Goal: Task Accomplishment & Management: Use online tool/utility

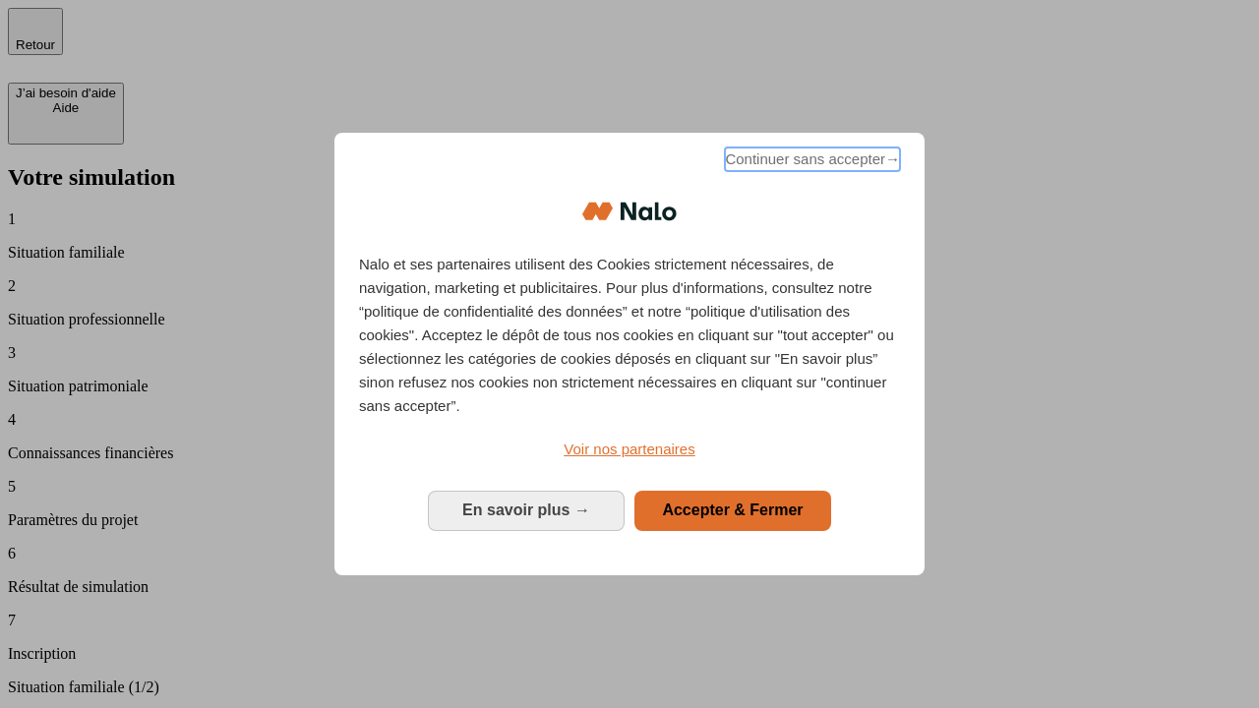
click at [810, 162] on span "Continuer sans accepter →" at bounding box center [812, 160] width 175 height 24
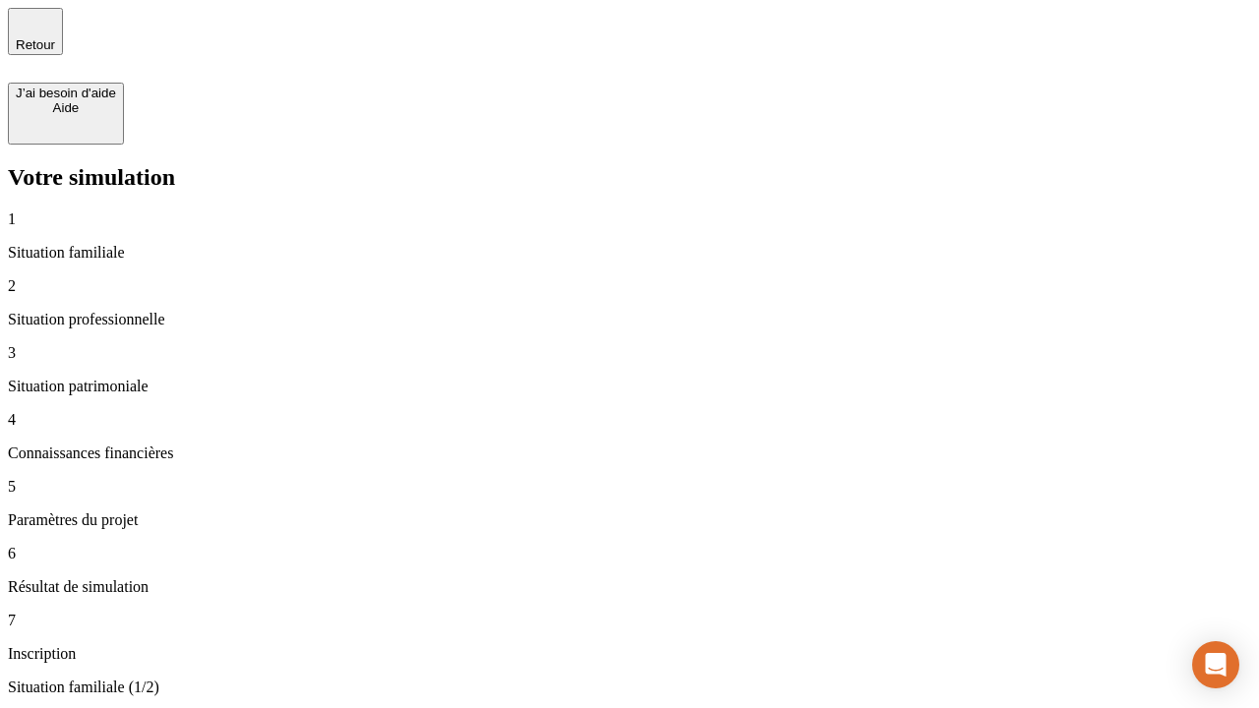
type input "70 000"
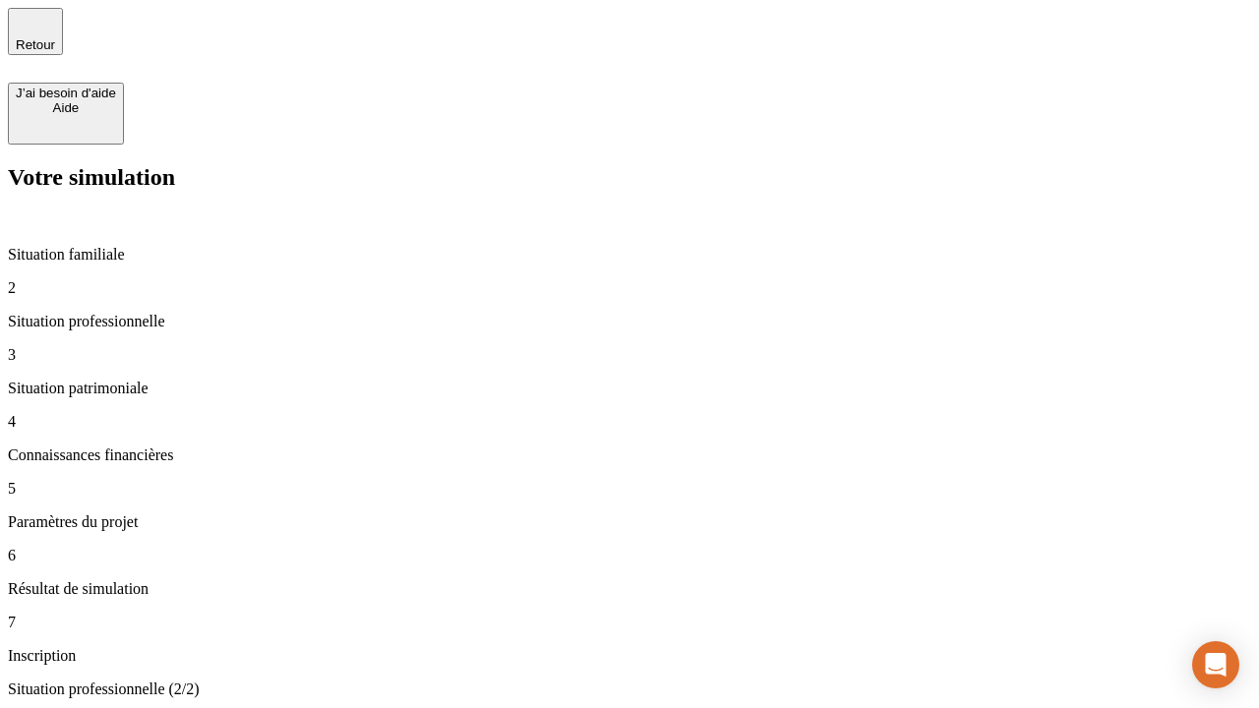
type input "1 000"
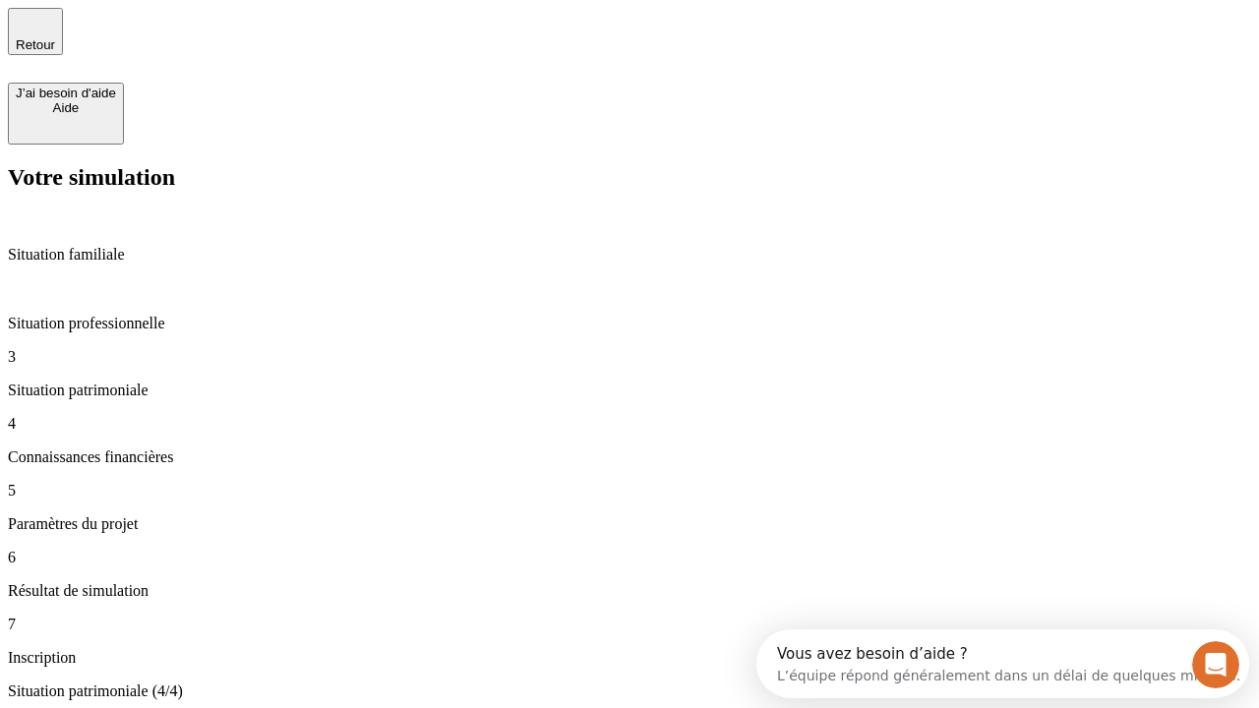
type input "800"
type input "6"
type input "400"
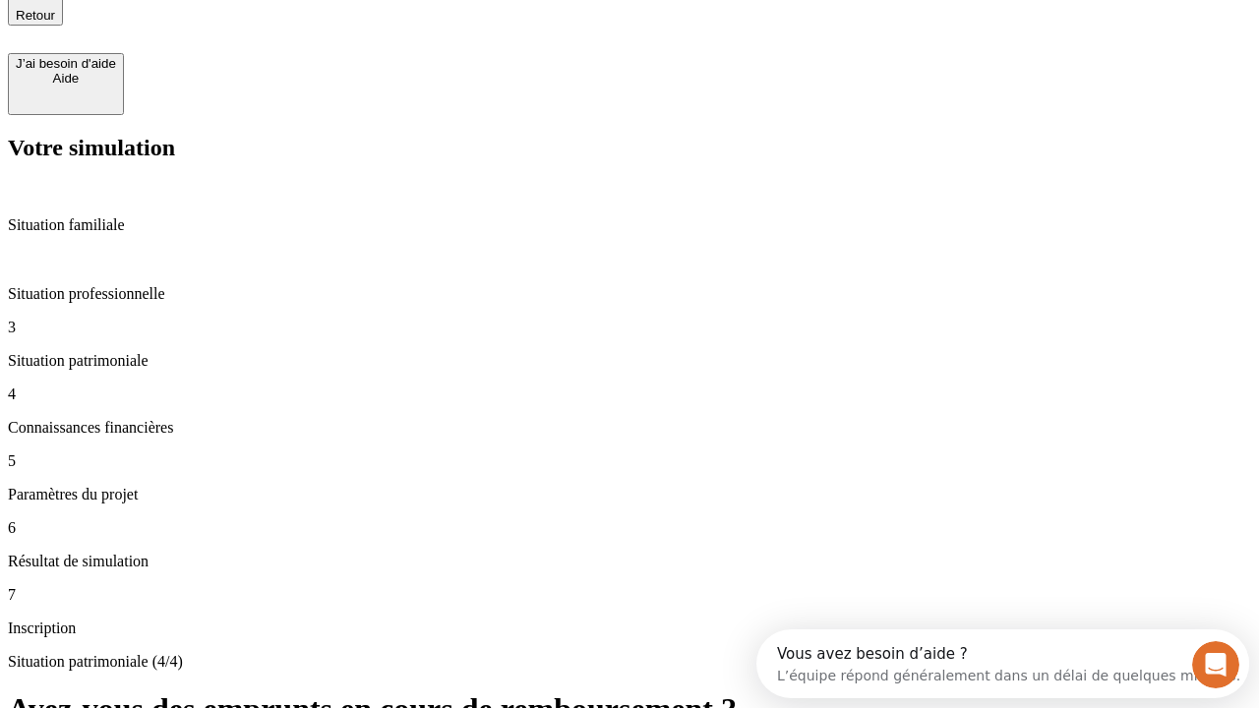
type input "3"
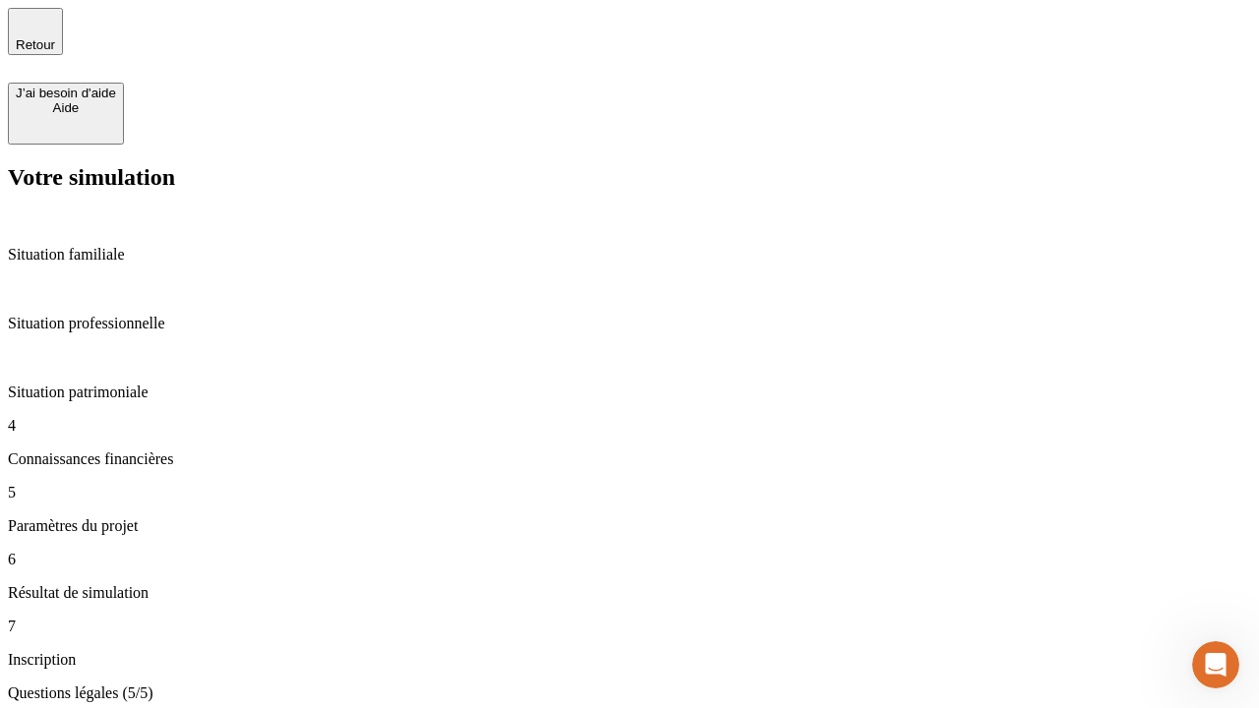
type input "35"
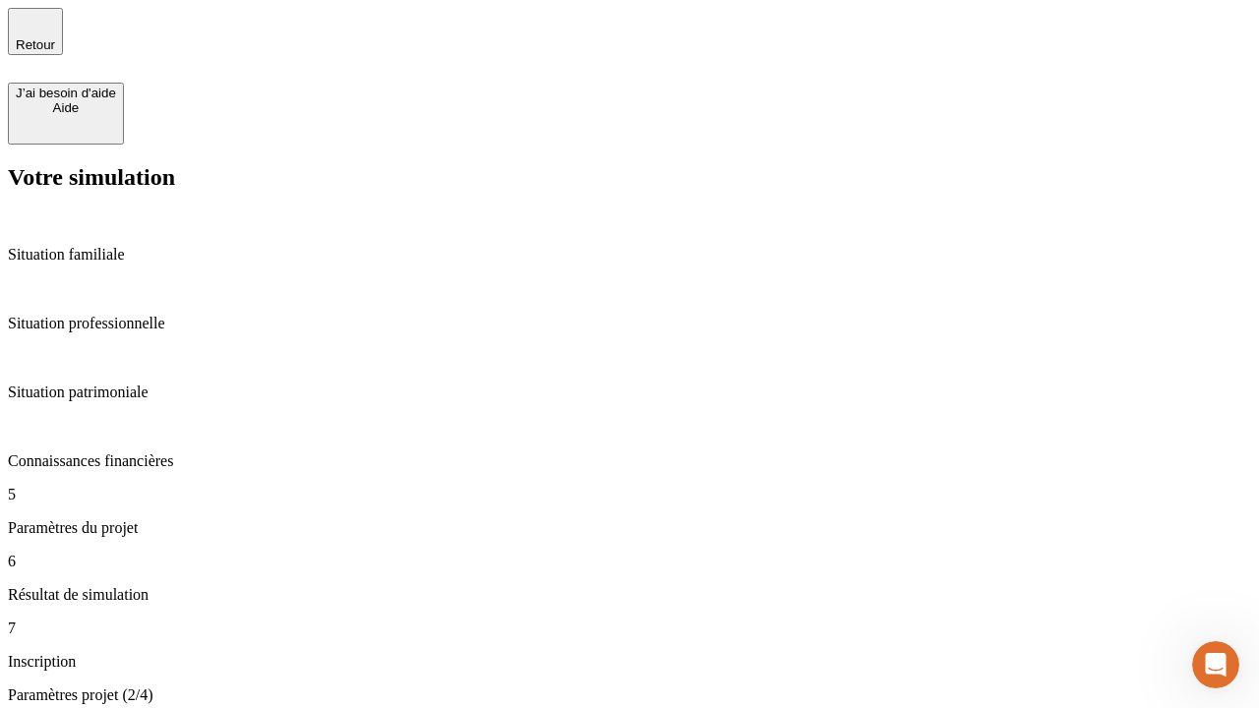
type input "500"
type input "640"
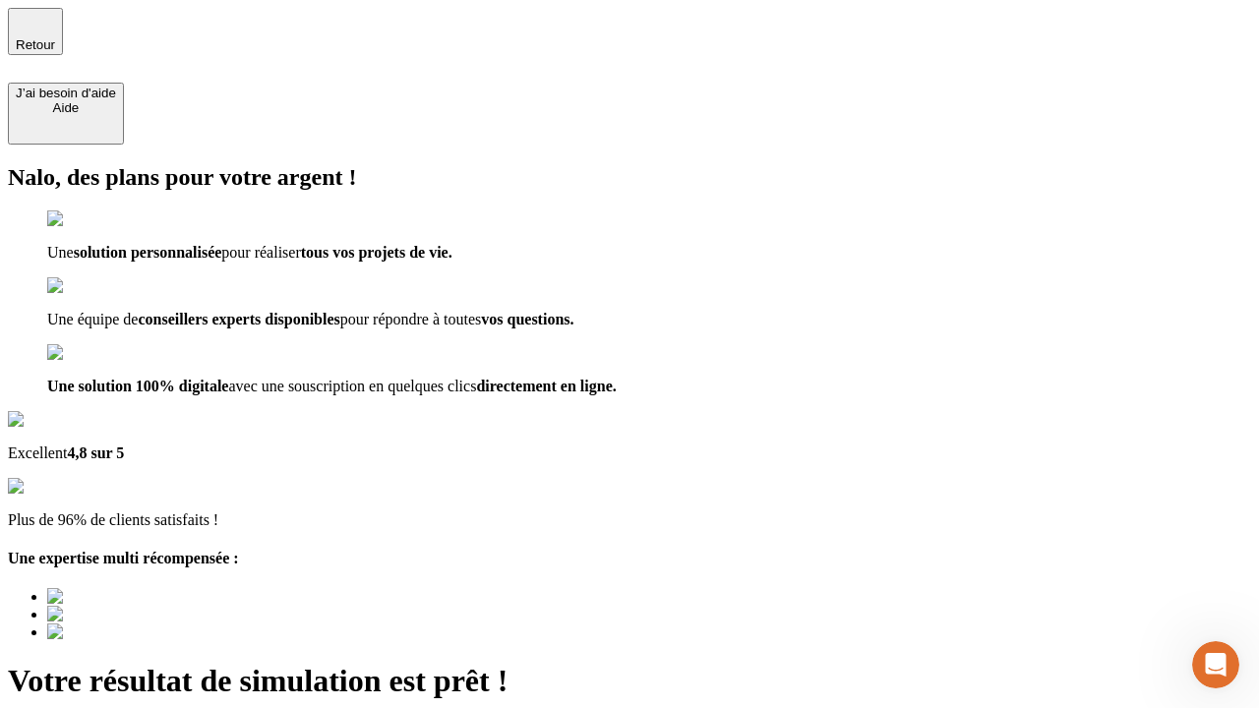
type input "[EMAIL_ADDRESS][DOMAIN_NAME]"
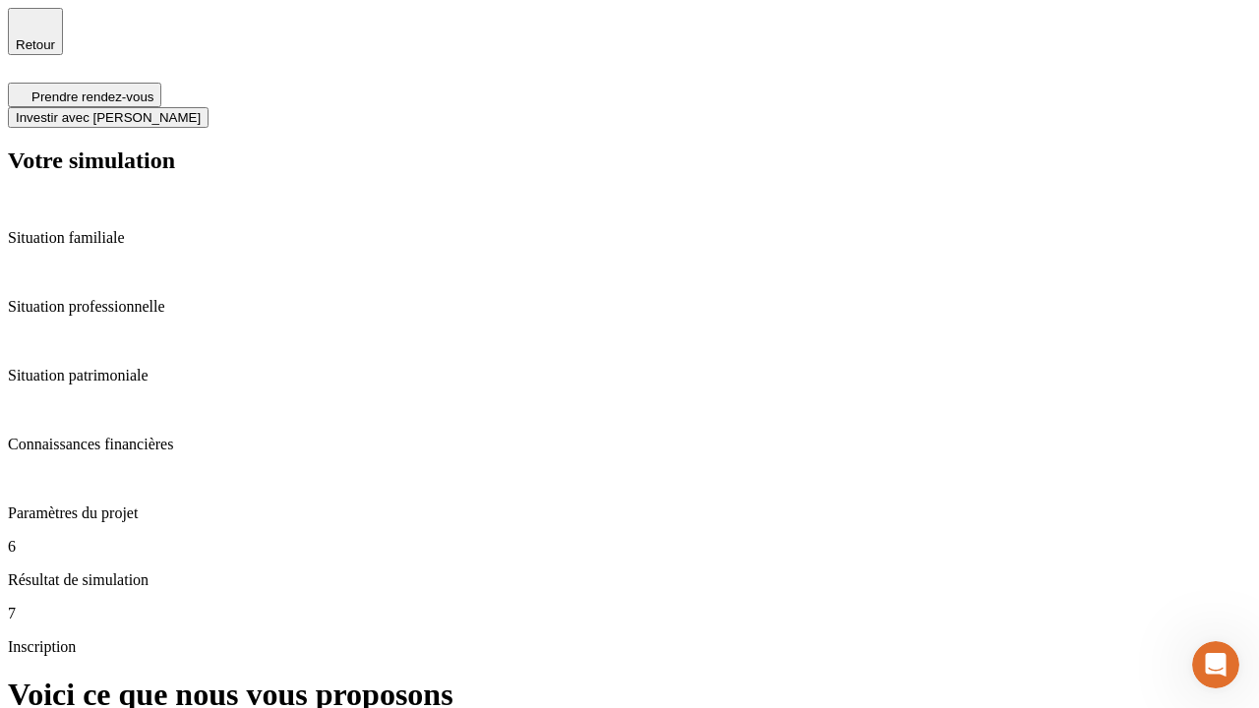
click at [201, 110] on span "Investir avec [PERSON_NAME]" at bounding box center [108, 117] width 185 height 15
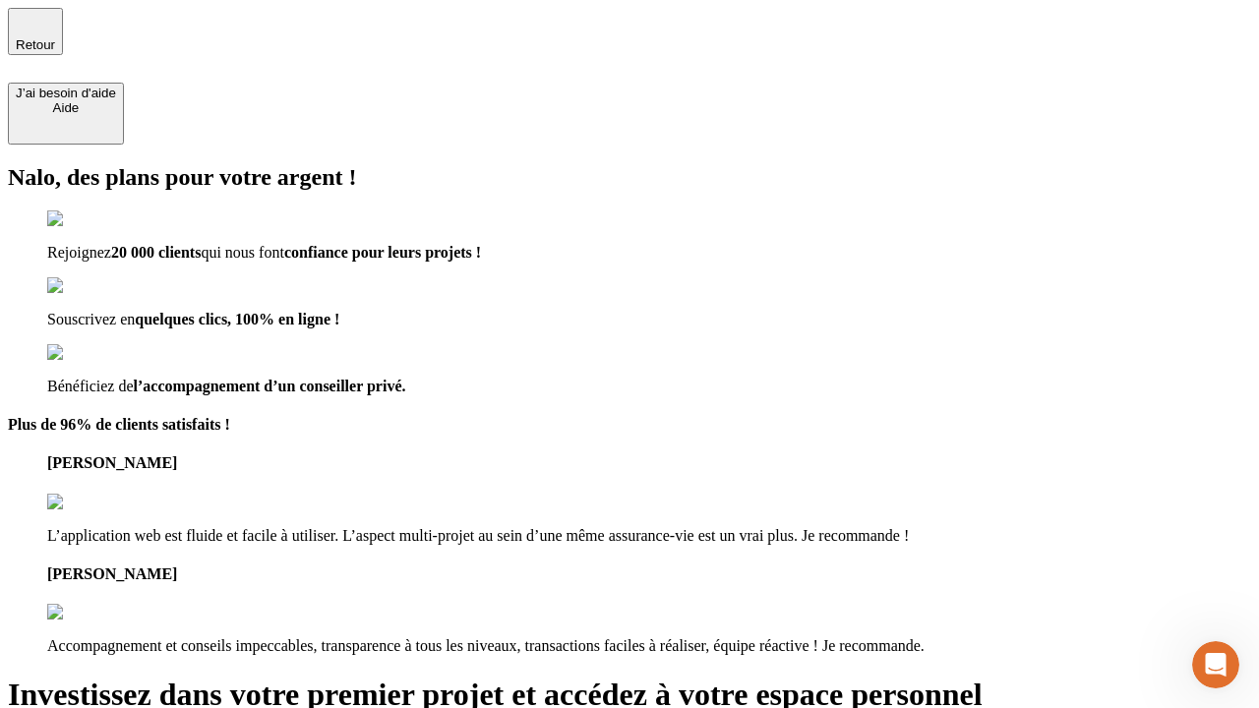
type input "[PERSON_NAME][EMAIL_ADDRESS][DOMAIN_NAME]"
